Goal: Transaction & Acquisition: Obtain resource

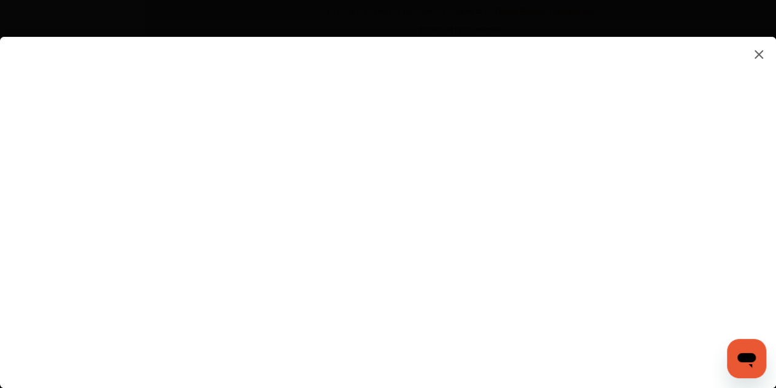
scroll to position [1919, 0]
click at [757, 55] on img at bounding box center [758, 54] width 15 height 15
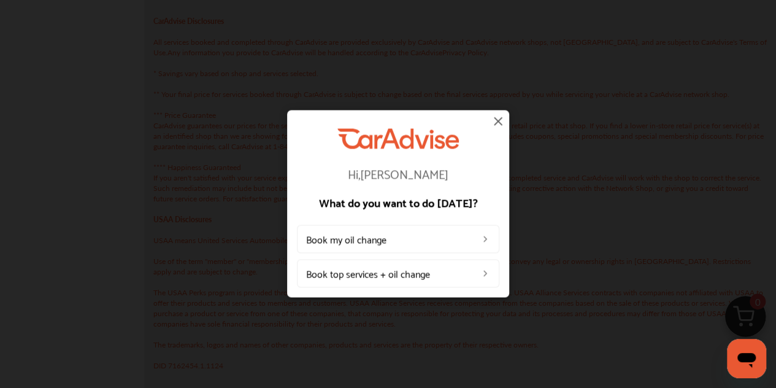
click at [496, 120] on img at bounding box center [498, 120] width 15 height 15
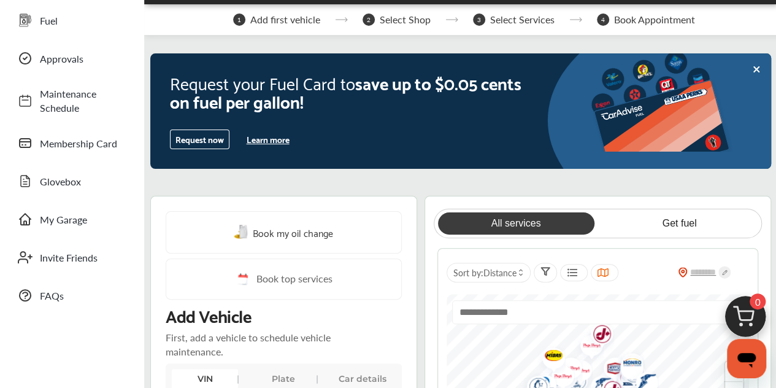
scroll to position [29, 0]
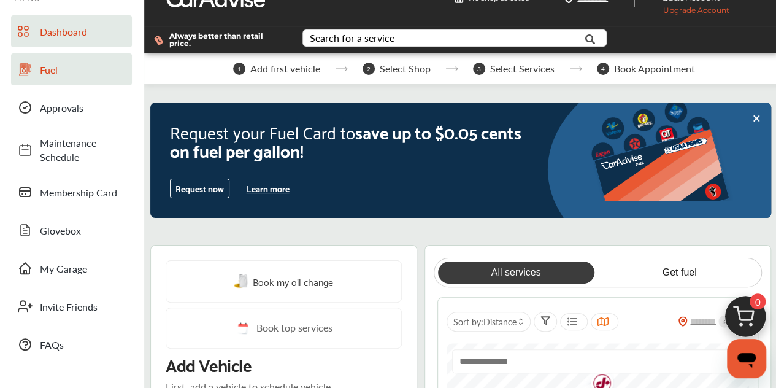
click at [59, 69] on span "Fuel" at bounding box center [83, 70] width 86 height 14
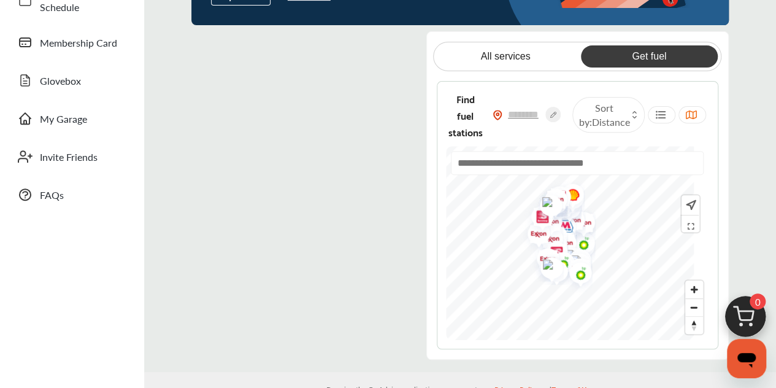
scroll to position [177, 0]
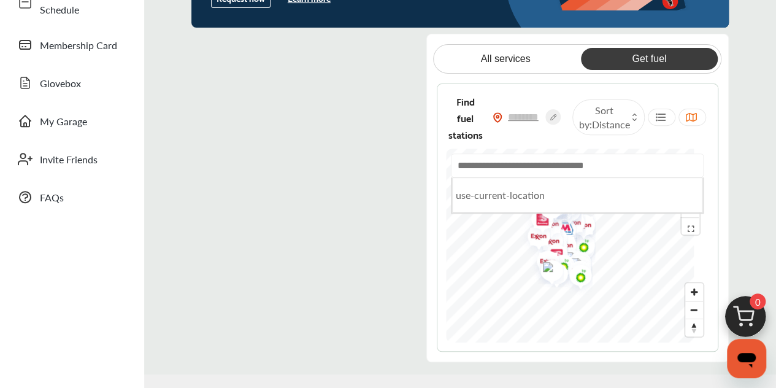
click at [545, 163] on input "text" at bounding box center [577, 165] width 253 height 24
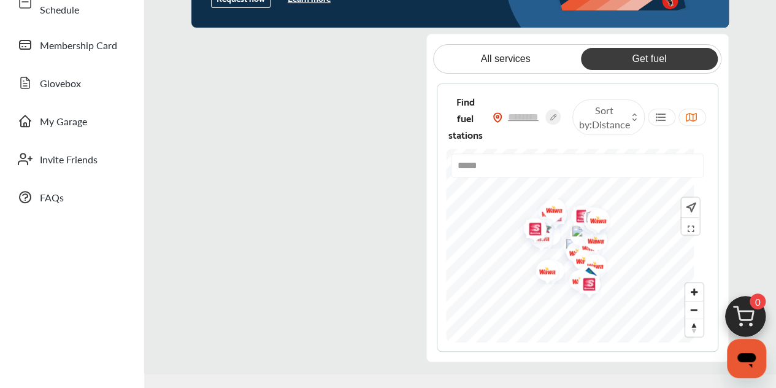
click at [562, 230] on img "Map marker" at bounding box center [545, 214] width 33 height 39
type input "*****"
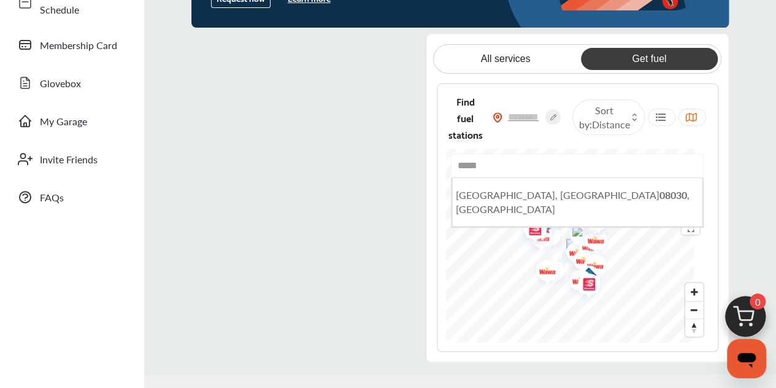
click at [743, 144] on div "Request your Fuel Card to save up to $0.05 cents on fuel per gallon! Request no…" at bounding box center [460, 137] width 632 height 450
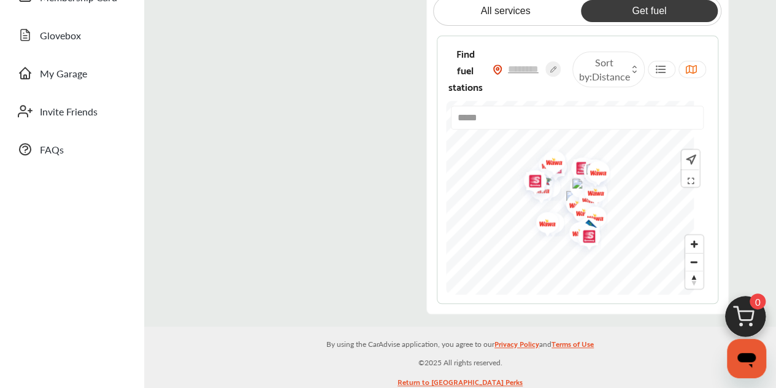
scroll to position [226, 0]
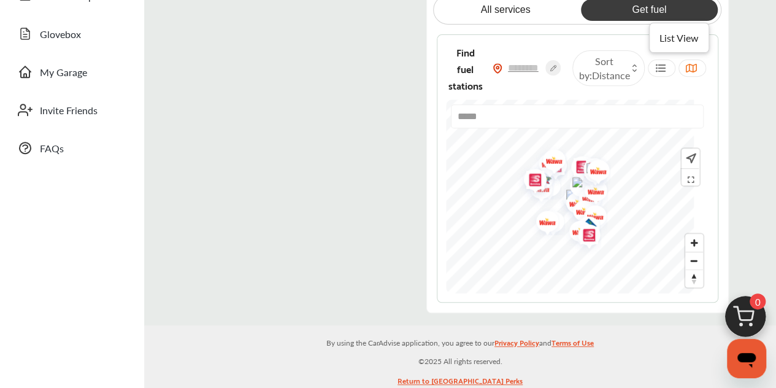
click at [662, 69] on icon at bounding box center [661, 68] width 12 height 10
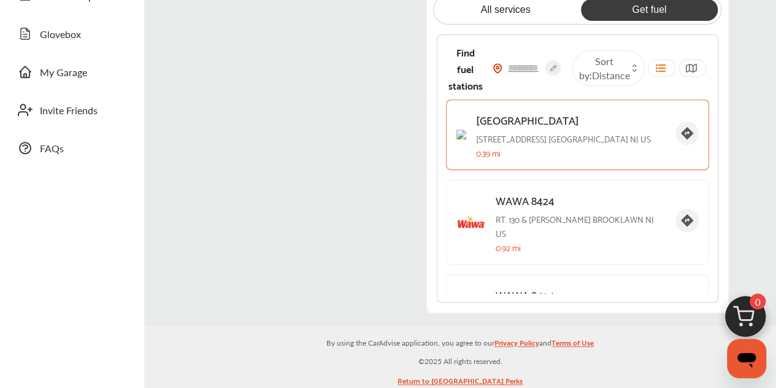
click at [513, 134] on p "145 S BROADWAY GLOUCESTER CITY NJ US" at bounding box center [571, 138] width 190 height 14
click at [681, 136] on icon at bounding box center [687, 133] width 12 height 12
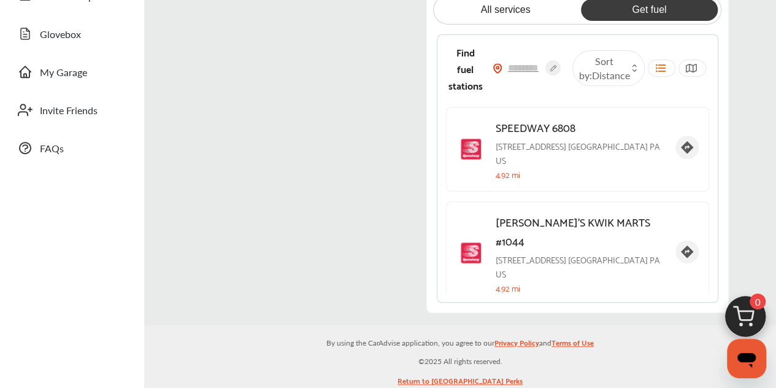
scroll to position [2243, 0]
